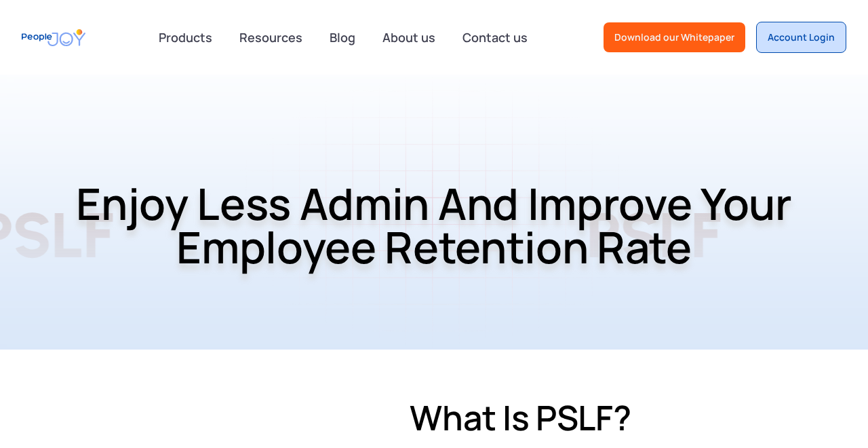
click at [786, 41] on div "Account Login" at bounding box center [801, 38] width 67 height 14
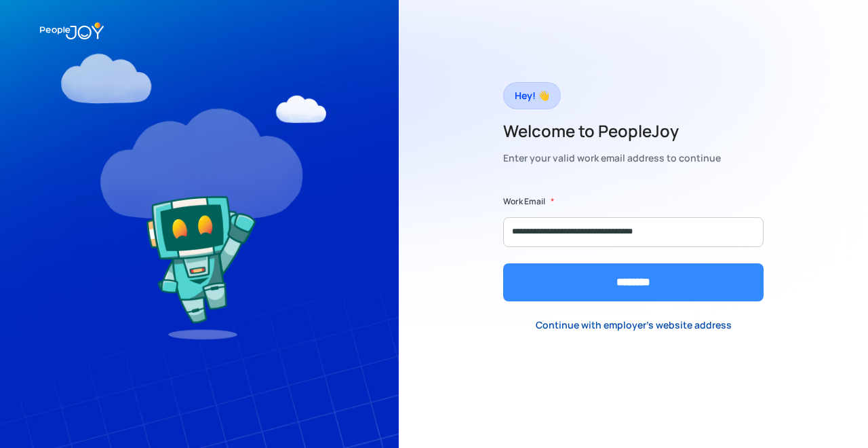
type input "**********"
click at [691, 269] on input "********" at bounding box center [633, 282] width 261 height 38
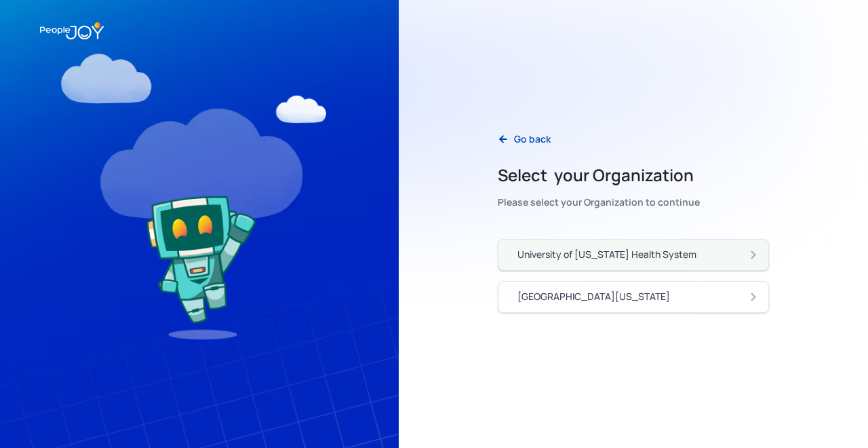
click at [691, 252] on div "University of [US_STATE] Health System" at bounding box center [607, 255] width 179 height 14
